Goal: Information Seeking & Learning: Learn about a topic

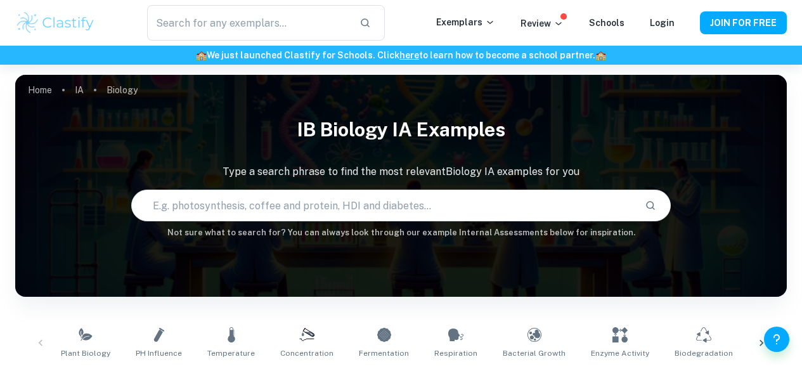
scroll to position [406, 0]
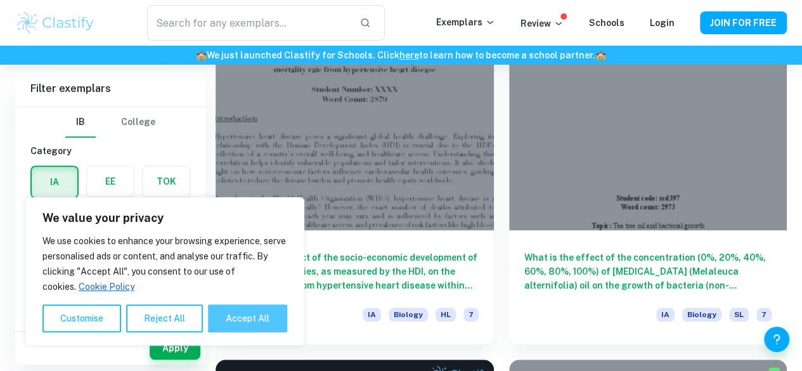
click at [242, 318] on button "Accept All" at bounding box center [247, 318] width 79 height 28
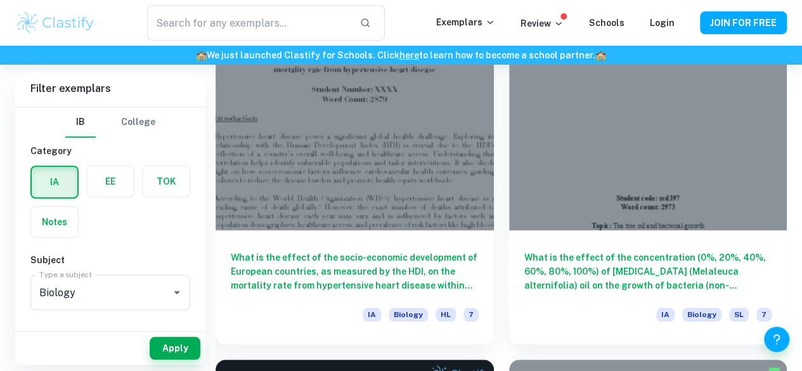
checkbox input "true"
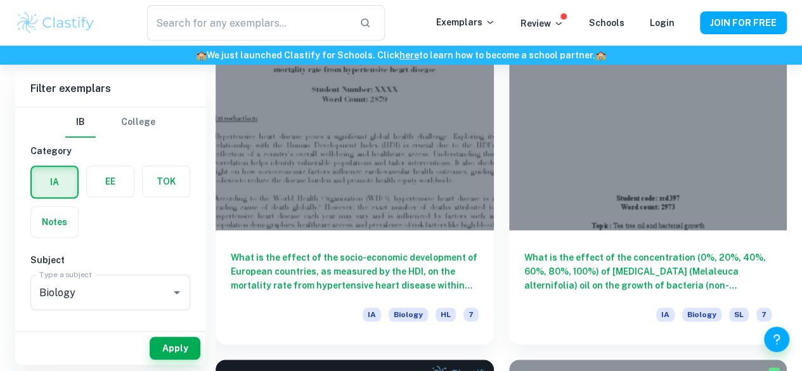
click at [494, 255] on div "What is the effect of the concentration (0%, 20%, 40%, 60%, 80%, 100%) of [MEDI…" at bounding box center [641, 175] width 294 height 338
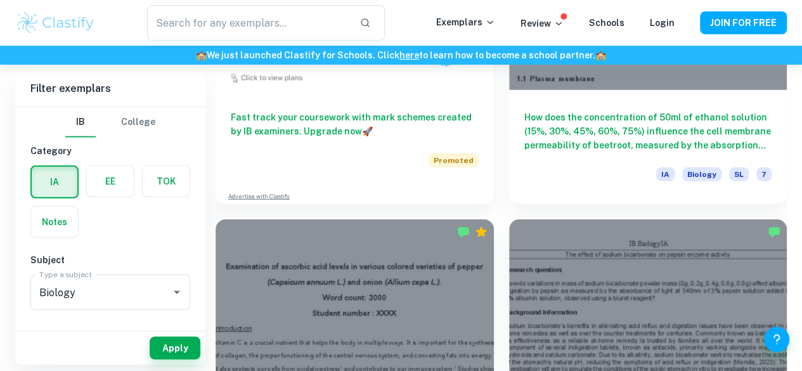
scroll to position [1677, 0]
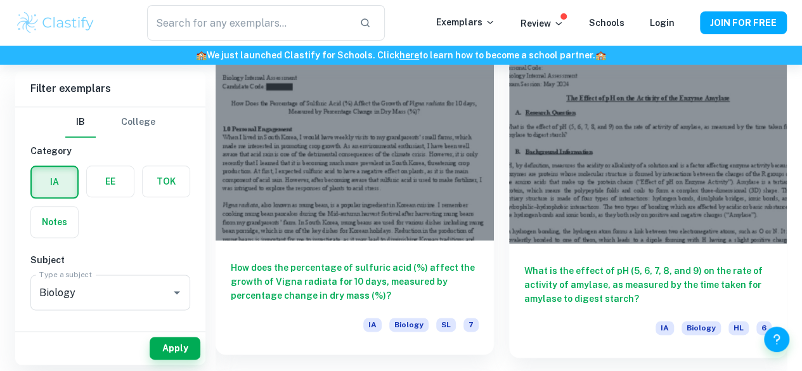
scroll to position [3110, 0]
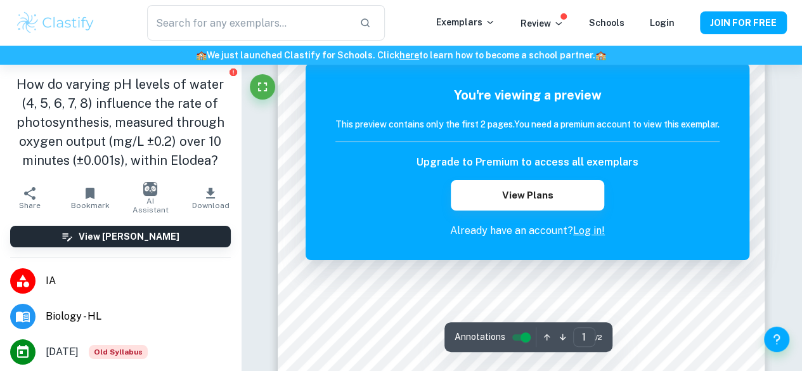
scroll to position [154, 0]
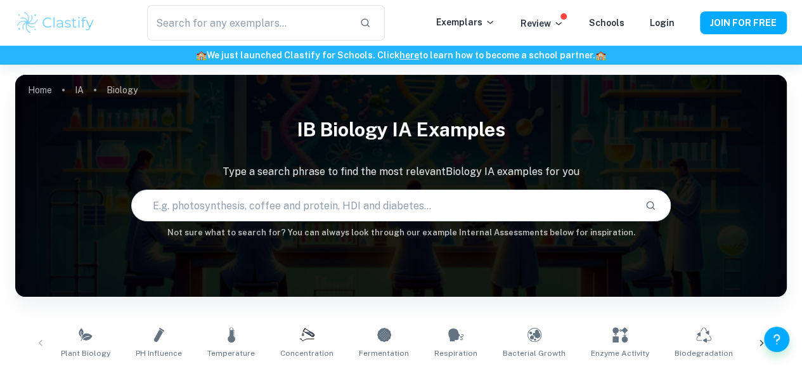
scroll to position [2, 0]
